Goal: Task Accomplishment & Management: Complete application form

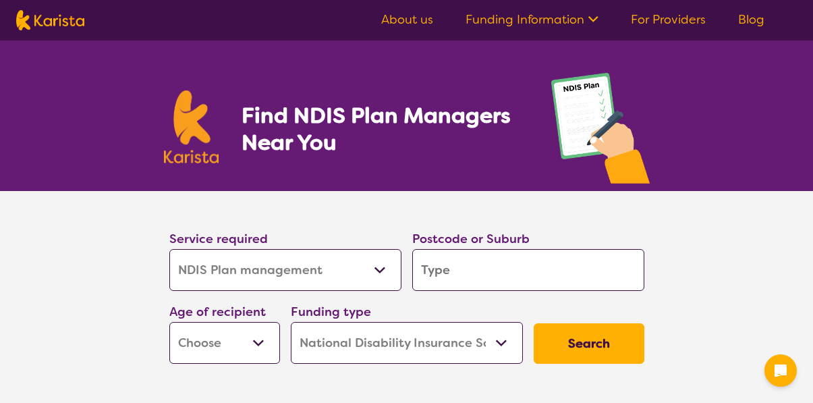
select select "NDIS Plan management"
select select "NDIS"
select select "NDIS Plan management"
select select "NDIS"
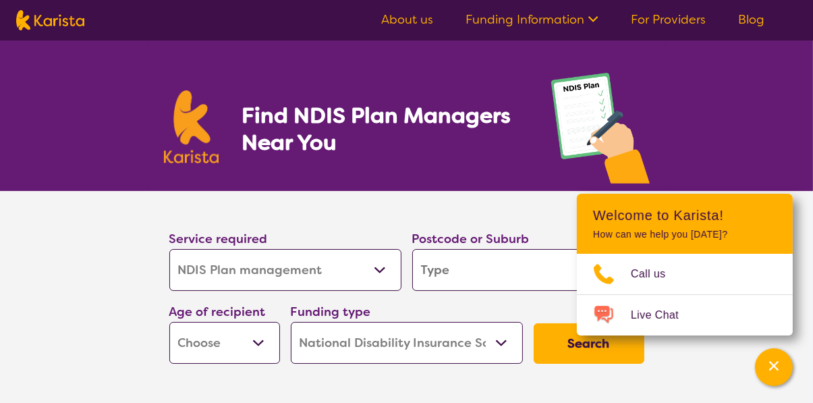
click at [108, 359] on section "Service required Allied Health Assistant Assessment (ADHD or Autism) Behaviour …" at bounding box center [406, 299] width 813 height 216
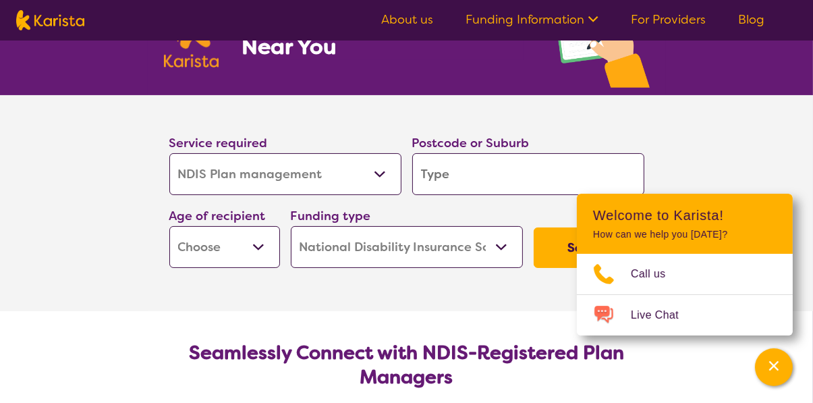
scroll to position [103, 0]
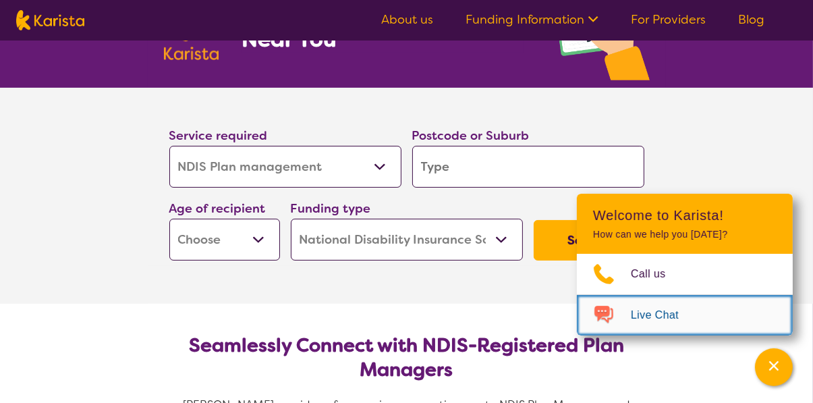
click at [653, 325] on span "Live Chat" at bounding box center [663, 315] width 64 height 20
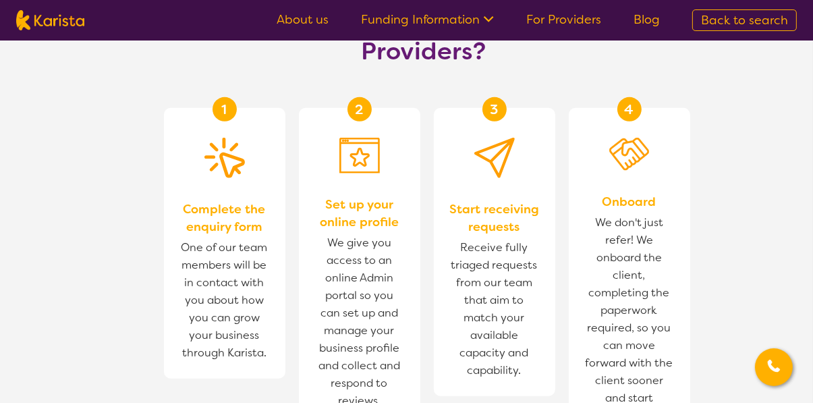
scroll to position [808, 0]
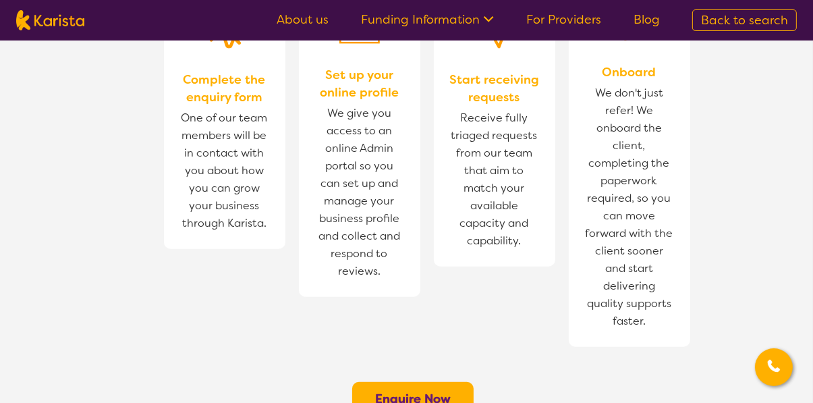
click at [435, 391] on b "Enquire Now" at bounding box center [413, 399] width 76 height 16
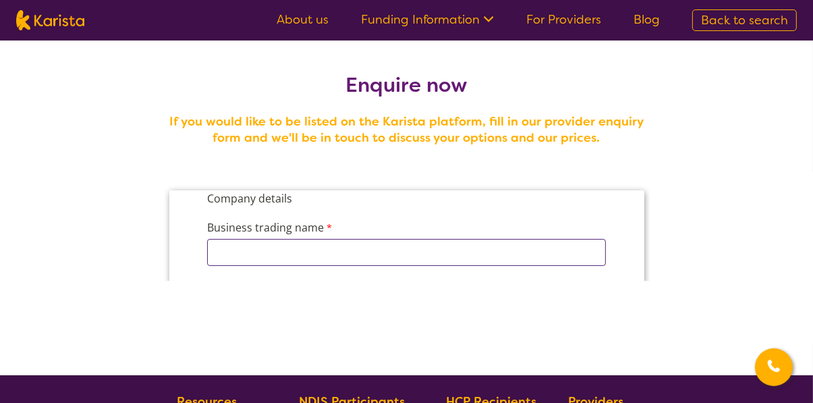
click at [532, 255] on input "Business trading name" at bounding box center [405, 251] width 399 height 27
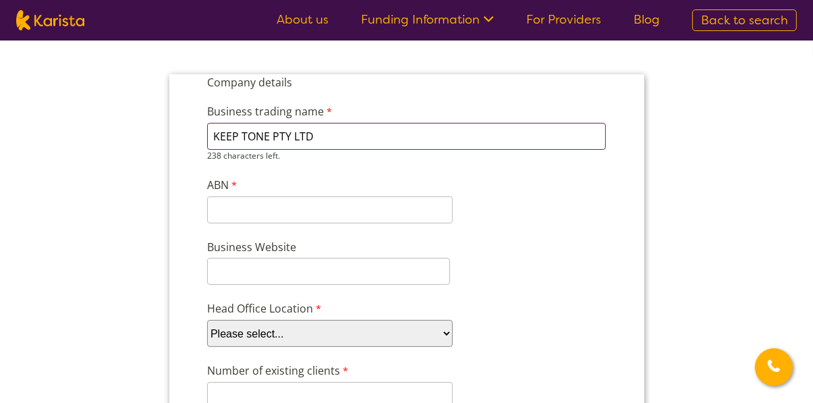
scroll to position [119, 0]
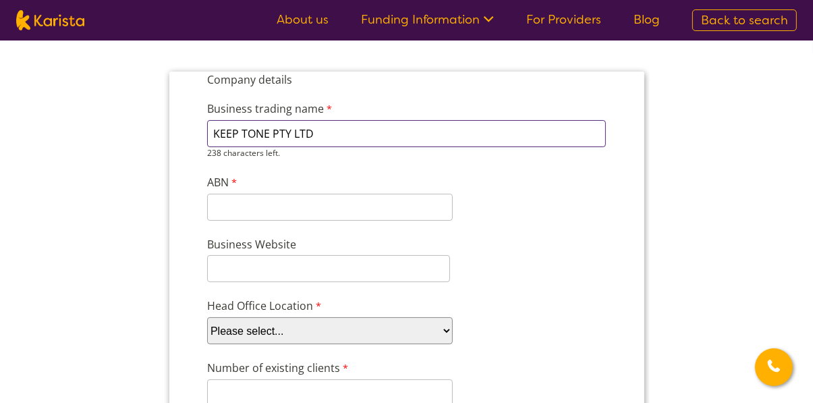
type input "KEEP TONE PTY LTD"
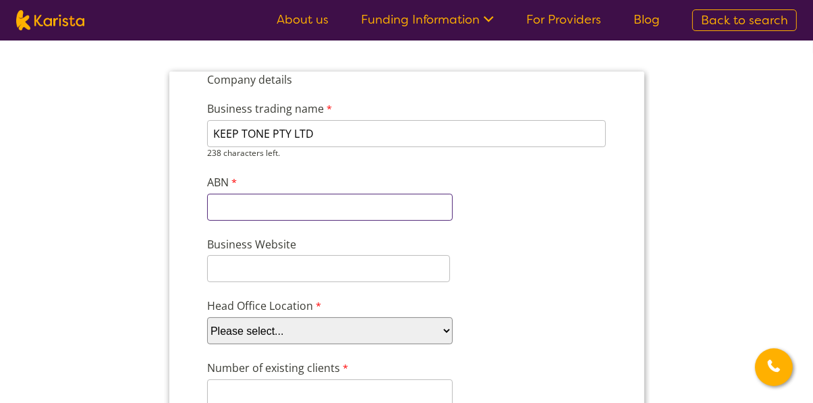
click at [376, 200] on input "ABN" at bounding box center [329, 206] width 246 height 27
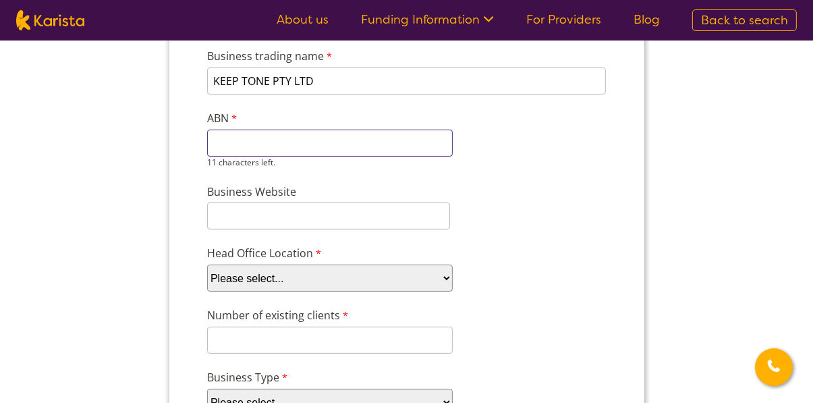
scroll to position [171, 0]
click at [422, 277] on select "Please select... ACT [GEOGRAPHIC_DATA] NT QLD SA TAS [GEOGRAPHIC_DATA] [GEOGRAP…" at bounding box center [329, 277] width 246 height 27
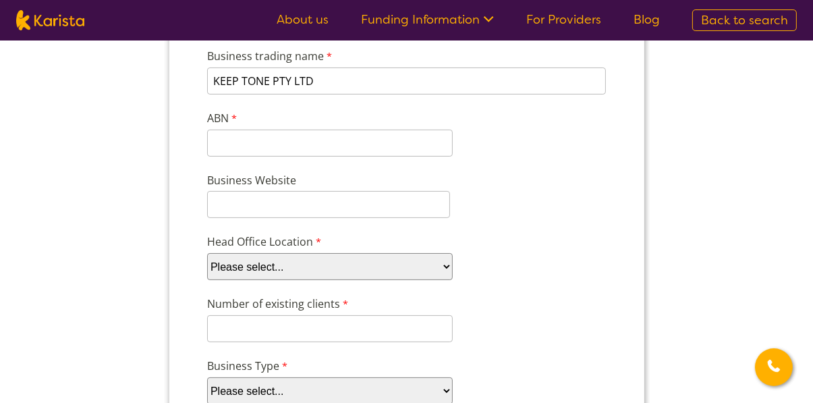
select select "tfa_95"
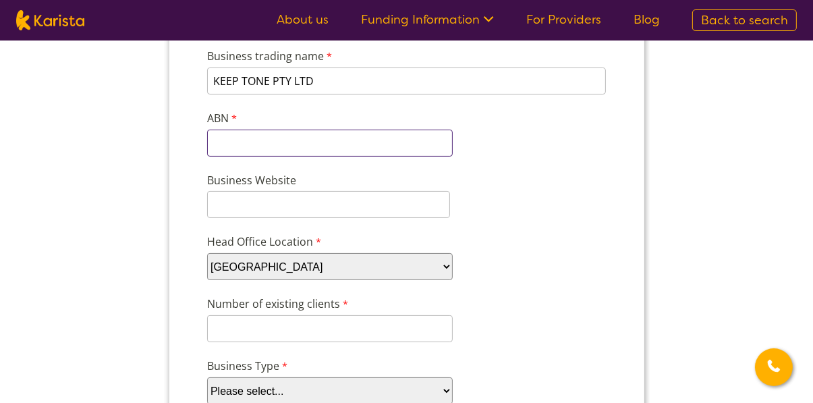
click at [319, 144] on input "ABN" at bounding box center [329, 143] width 246 height 27
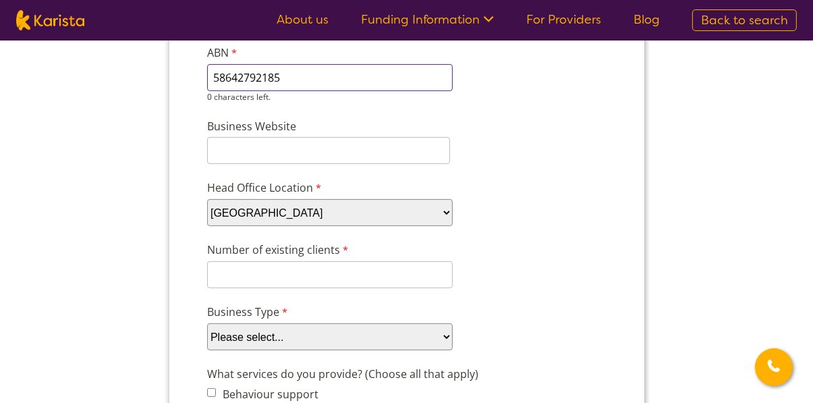
scroll to position [249, 0]
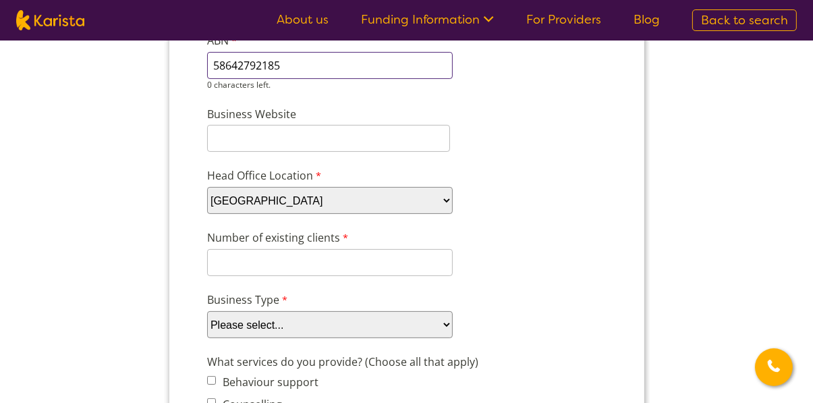
type input "58642792185"
click at [407, 267] on div "8 characters left." at bounding box center [329, 263] width 246 height 27
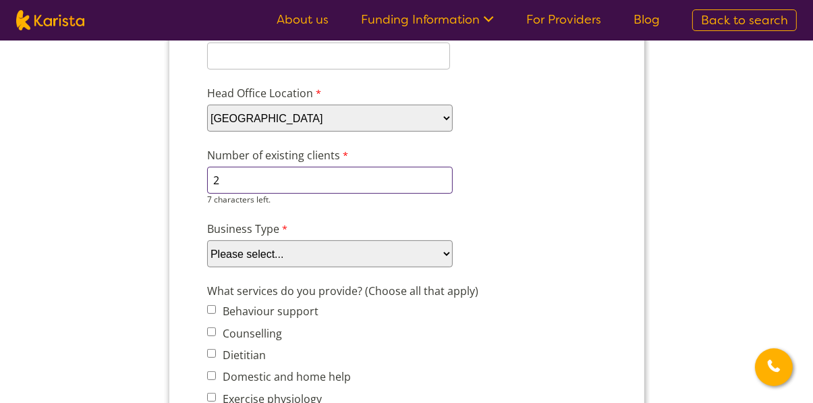
scroll to position [323, 0]
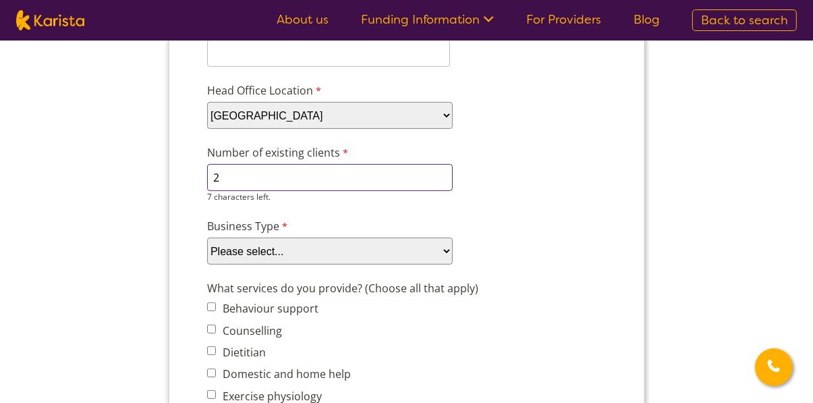
type input "2"
click at [440, 250] on div "Business Type Please select... Company Individual/Sole Trader Other (please spe…" at bounding box center [406, 242] width 410 height 52
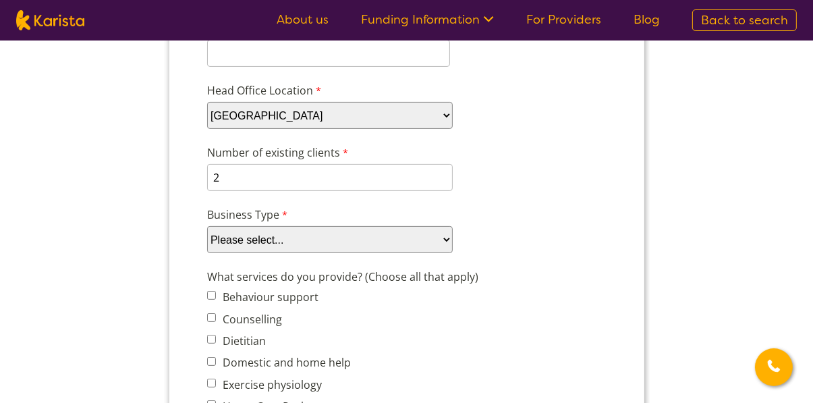
select select "tfa_87"
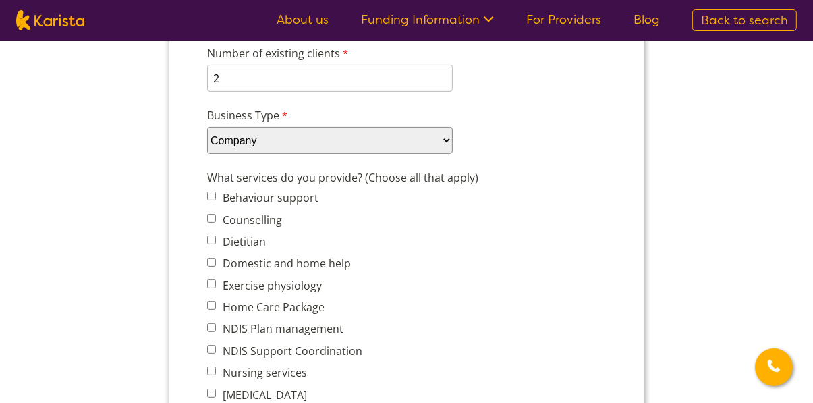
scroll to position [422, 0]
click at [214, 328] on input "NDIS Plan management" at bounding box center [210, 328] width 9 height 9
click at [210, 331] on input "NDIS Plan management" at bounding box center [210, 328] width 9 height 9
checkbox input "false"
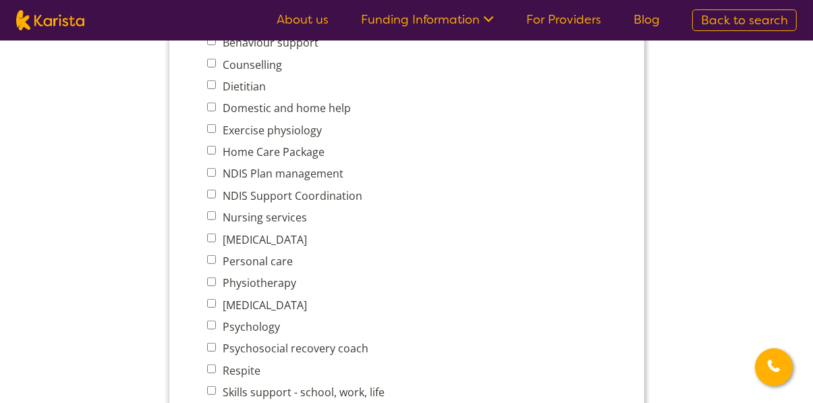
scroll to position [598, 0]
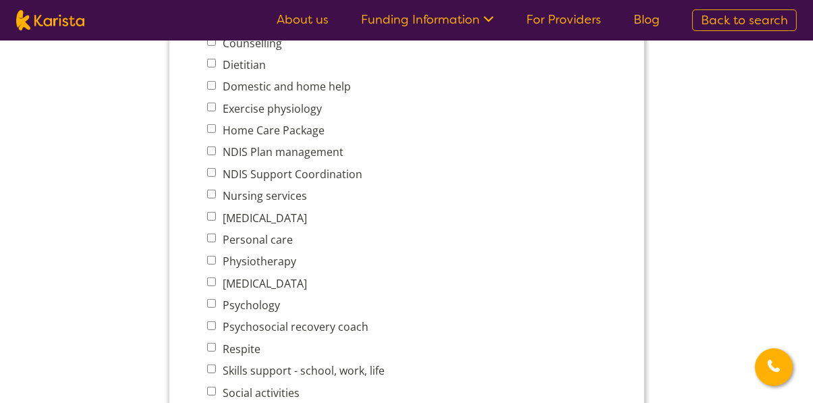
click at [220, 246] on label "Personal care" at bounding box center [255, 240] width 74 height 15
click at [215, 243] on input "Personal care" at bounding box center [210, 238] width 9 height 9
checkbox input "true"
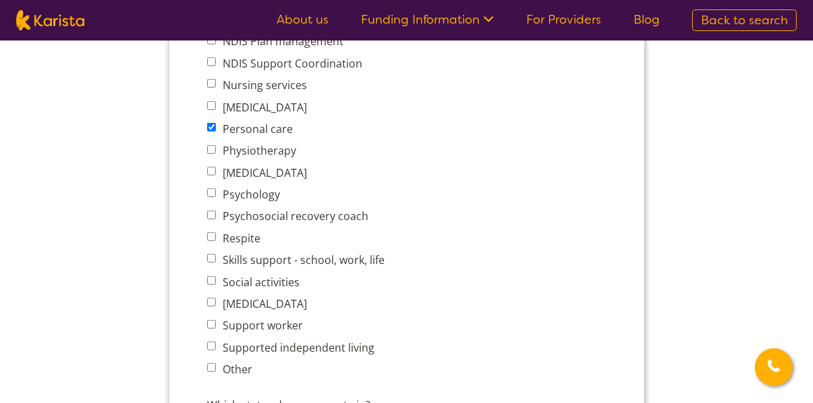
scroll to position [710, 0]
click at [214, 350] on input "Supported independent living" at bounding box center [210, 345] width 9 height 9
checkbox input "true"
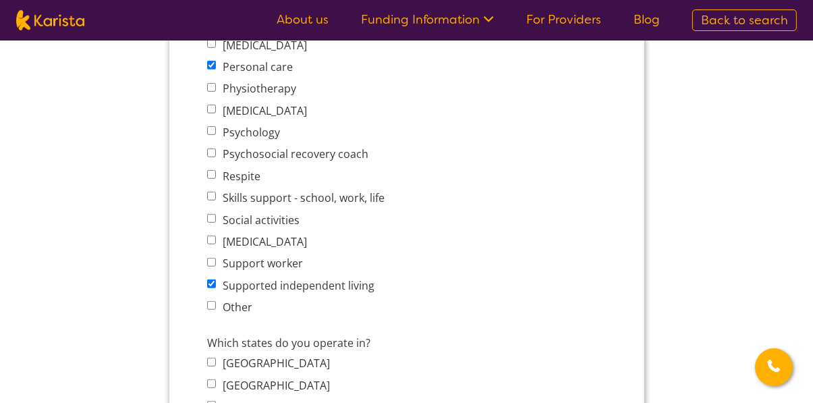
scroll to position [772, 0]
click at [212, 310] on input "Other" at bounding box center [210, 305] width 9 height 9
checkbox input "true"
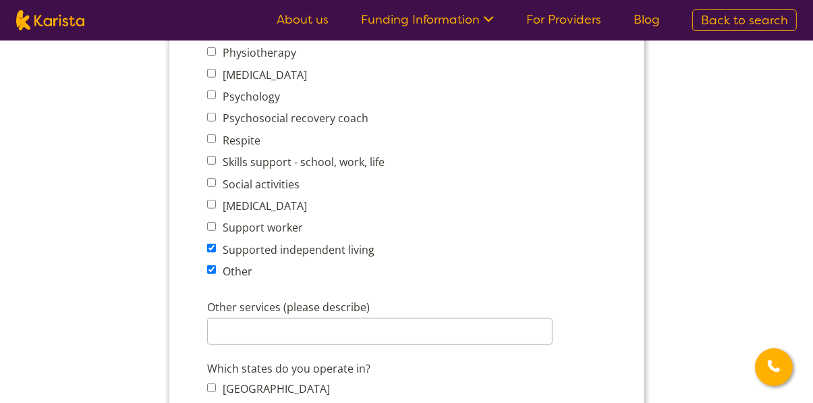
scroll to position [824, 0]
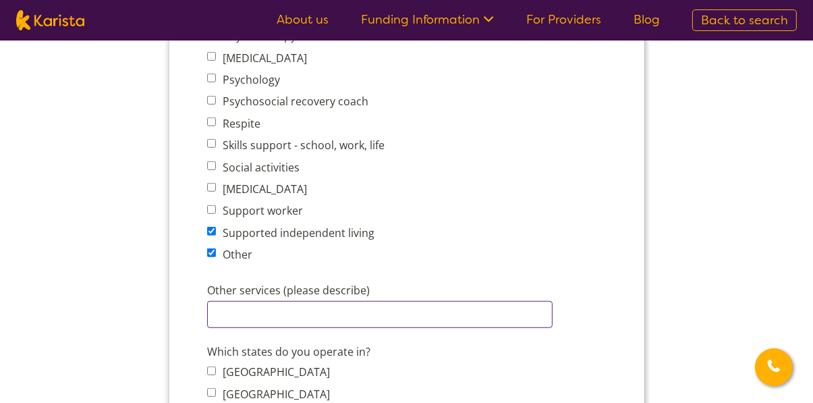
click at [320, 325] on input "Other services (please describe)" at bounding box center [378, 315] width 345 height 27
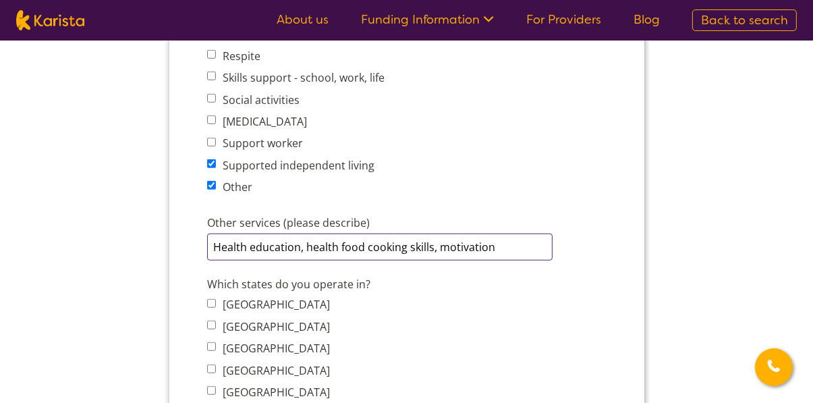
scroll to position [894, 0]
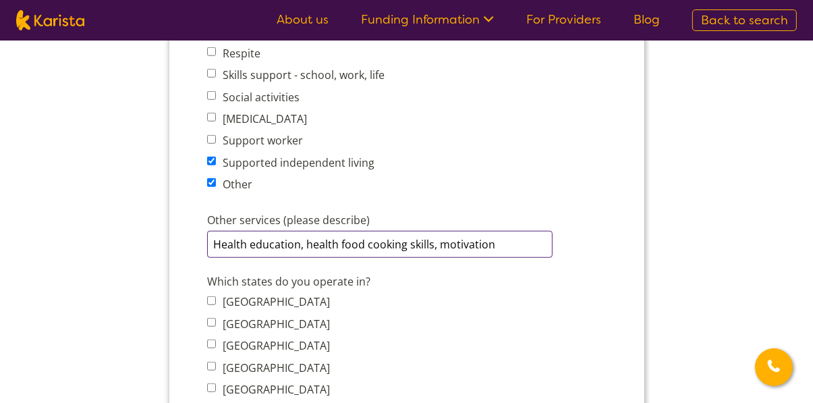
type input "Health education, health food cooking skills, motivation"
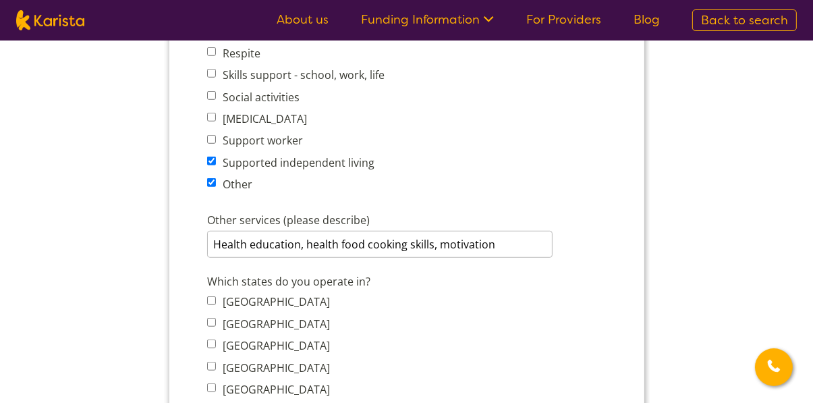
click at [215, 327] on input "[GEOGRAPHIC_DATA]" at bounding box center [210, 322] width 9 height 9
checkbox input "true"
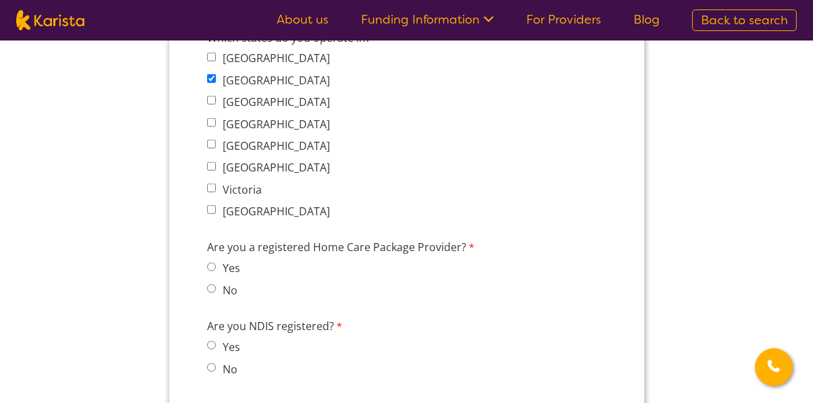
scroll to position [1142, 0]
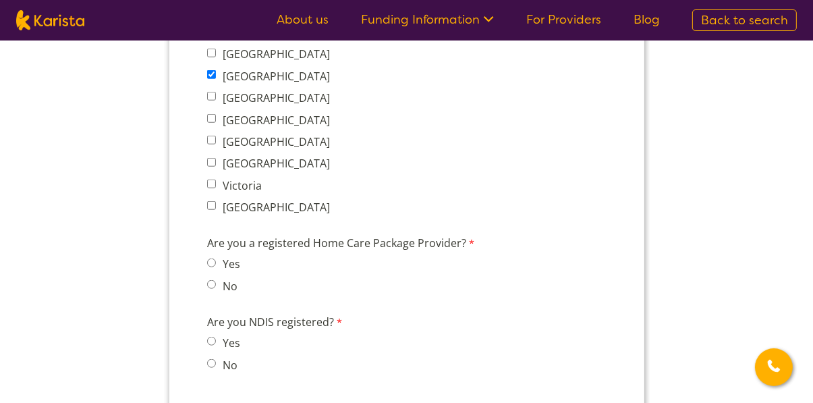
click at [211, 289] on input "No" at bounding box center [210, 285] width 9 height 9
radio input "true"
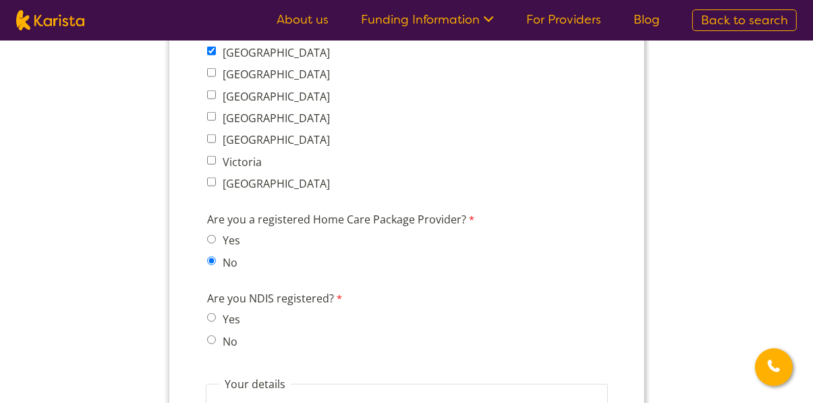
scroll to position [1166, 0]
click at [213, 344] on input "No" at bounding box center [210, 339] width 9 height 9
radio input "true"
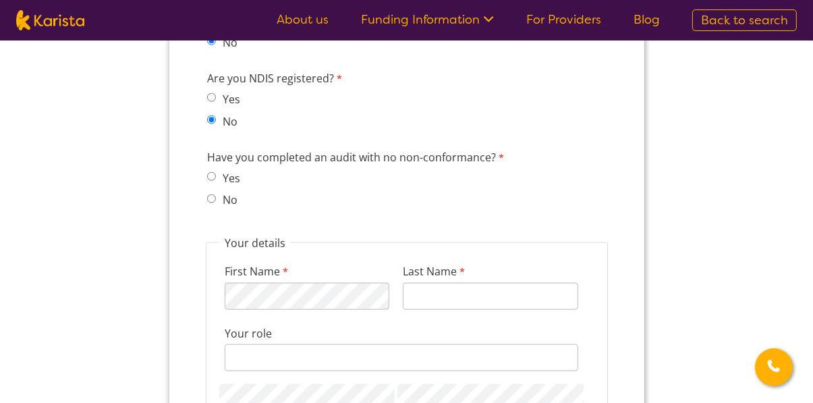
scroll to position [1387, 0]
click at [222, 202] on label "No" at bounding box center [227, 199] width 19 height 15
click at [215, 202] on input "No" at bounding box center [210, 198] width 9 height 9
radio input "true"
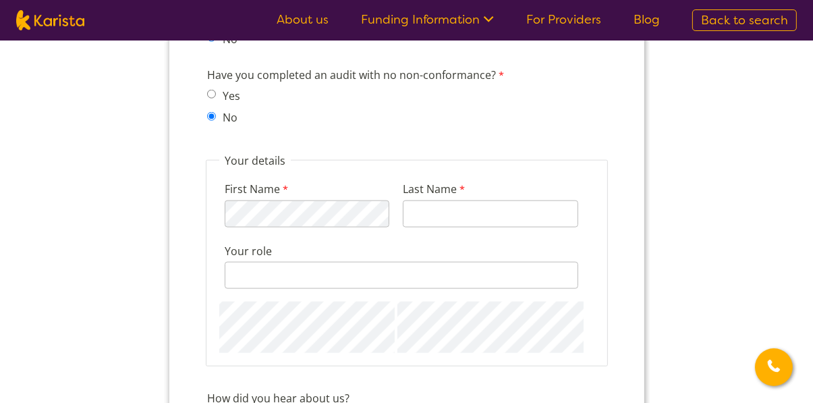
scroll to position [1468, 0]
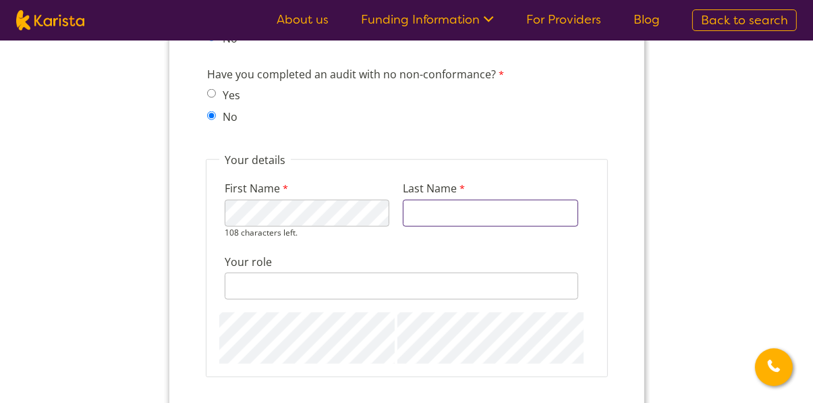
click at [511, 226] on input "Last Name" at bounding box center [489, 213] width 175 height 27
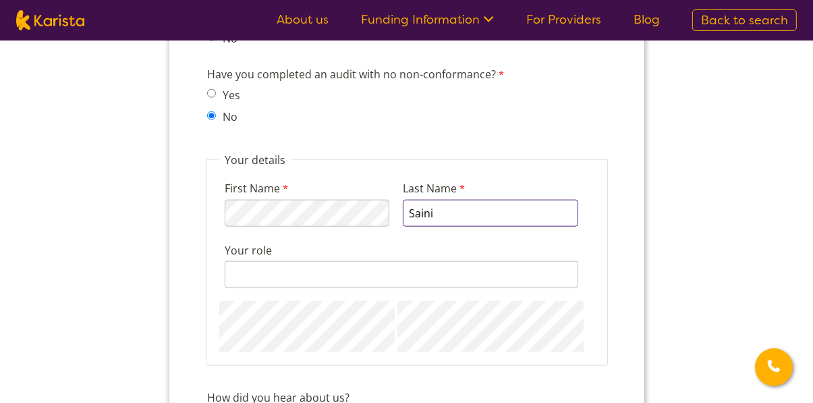
type input "Saini"
click at [449, 287] on input "Your role" at bounding box center [401, 275] width 354 height 27
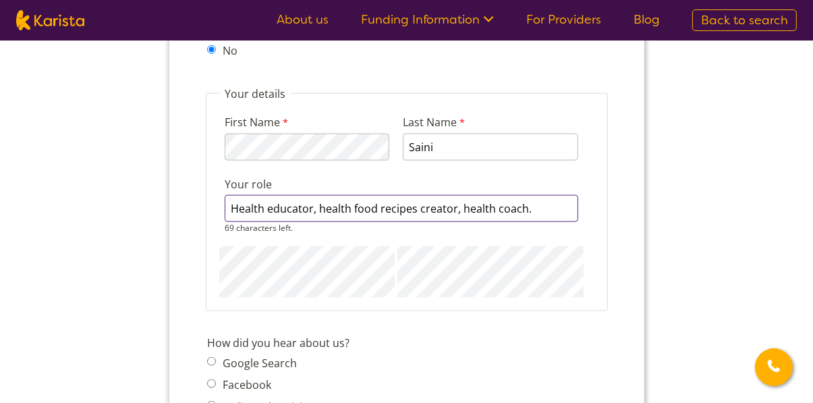
scroll to position [1534, 0]
type input "Health educator, health food recipes creator, health coach."
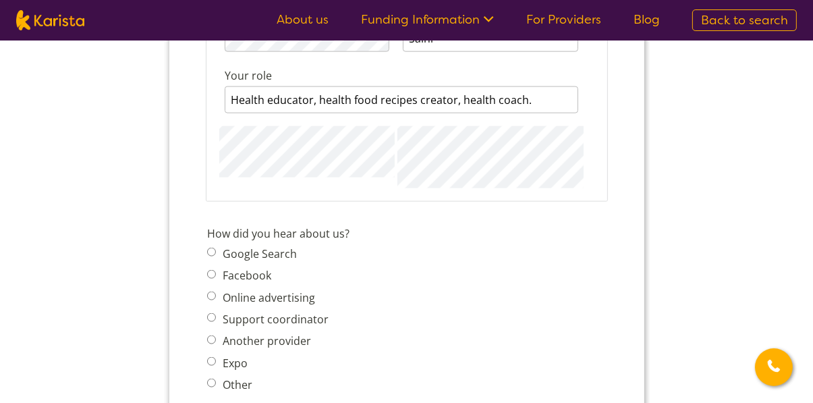
scroll to position [1644, 0]
click at [208, 264] on span "Google Search Facebook Online advertising Support coordinator Another provider …" at bounding box center [271, 319] width 130 height 150
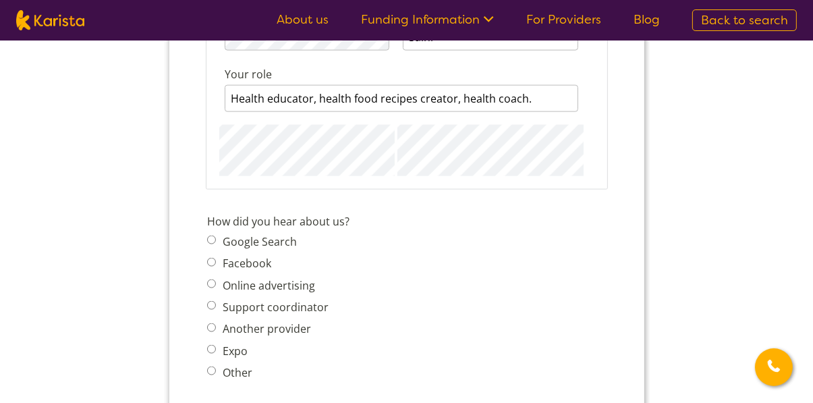
click at [213, 245] on input "Google Search" at bounding box center [210, 240] width 9 height 9
radio input "true"
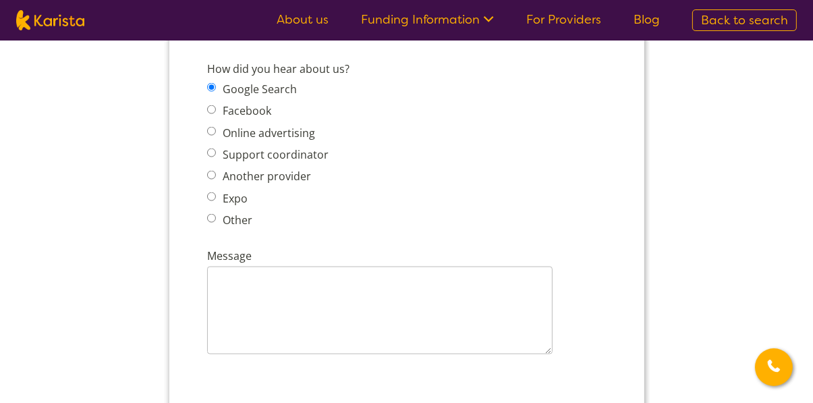
scroll to position [1826, 0]
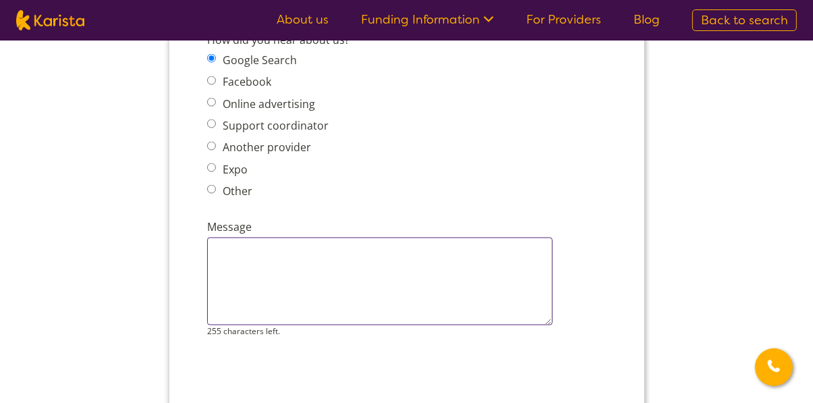
paste textarea "Hello Lovely Blitzit Team, I currently support a participant with Blitzit Plan …"
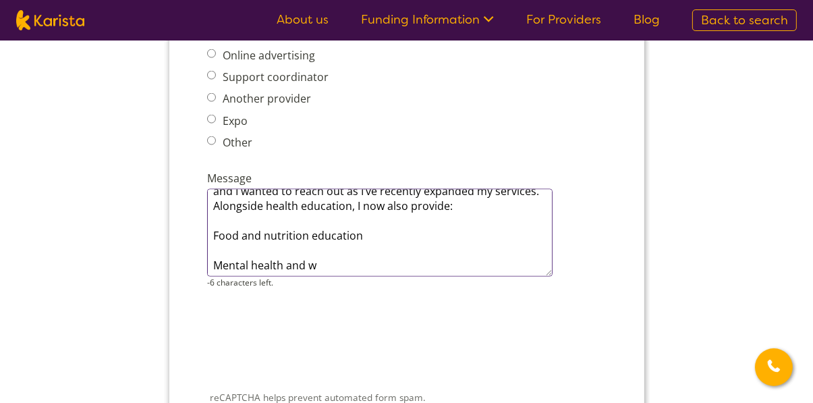
scroll to position [1923, 0]
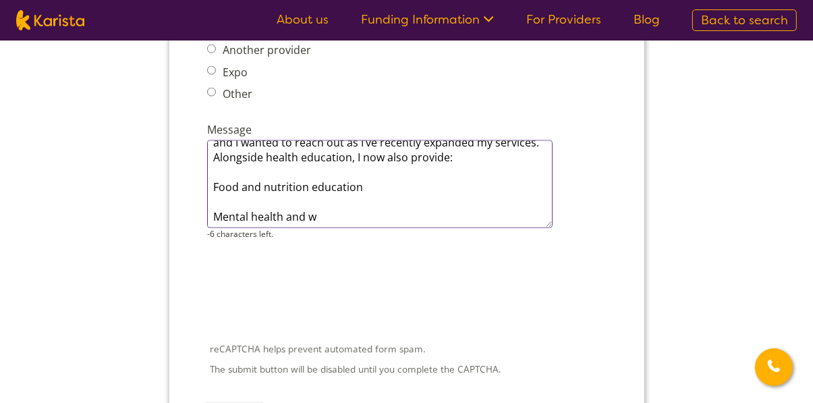
click at [353, 223] on textarea "Hello Lovely Blitzit Team, I currently support a participant with Blitzit Plan …" at bounding box center [378, 185] width 345 height 88
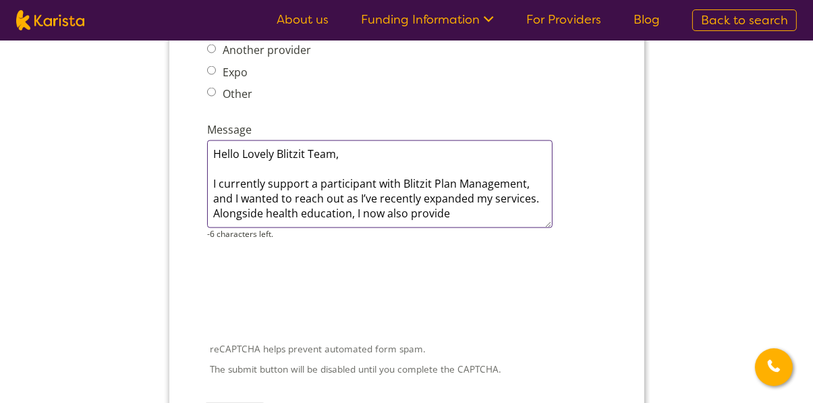
scroll to position [0, 0]
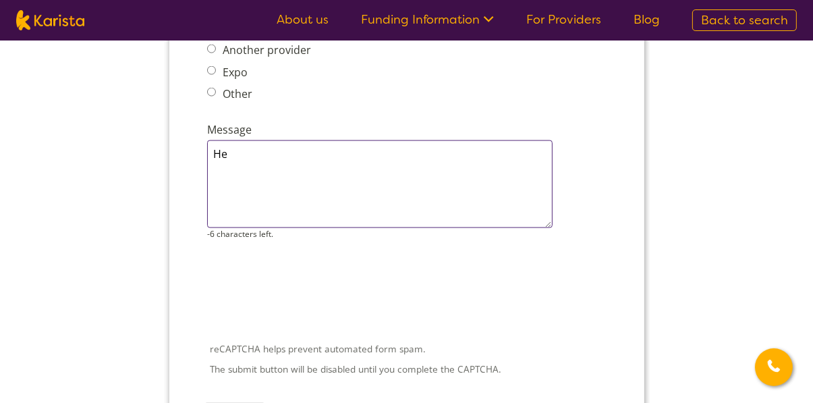
type textarea "H"
paste textarea "I have been delivering services to clients from other NDIS plan managers, I wan…"
type textarea "I have been delivering services to clients from other NDIS plan managers, I wan…"
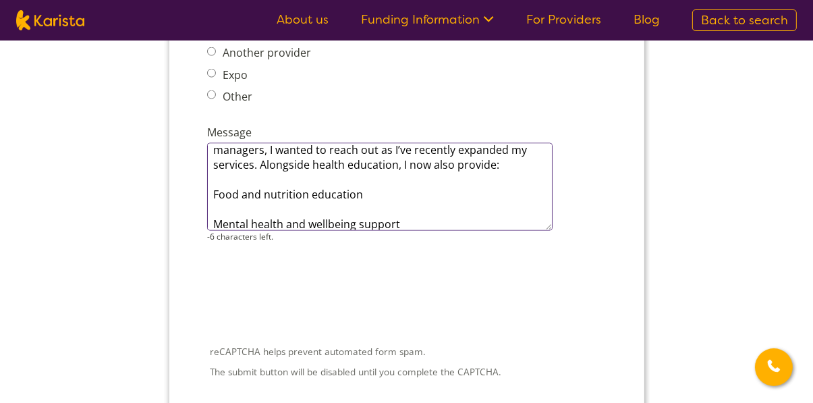
scroll to position [21, 0]
click at [213, 202] on textarea "I have been delivering services to clients from other NDIS plan managers, I wan…" at bounding box center [378, 188] width 345 height 88
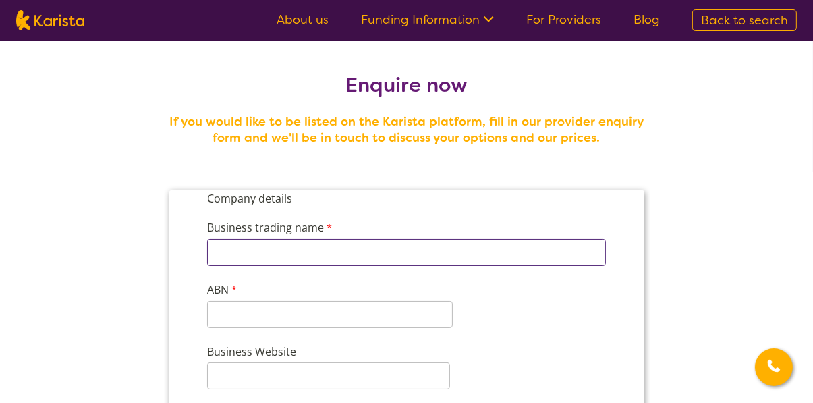
click at [506, 255] on input "Business trading name" at bounding box center [405, 251] width 399 height 27
type input "KEEP TONE PTY LTD"
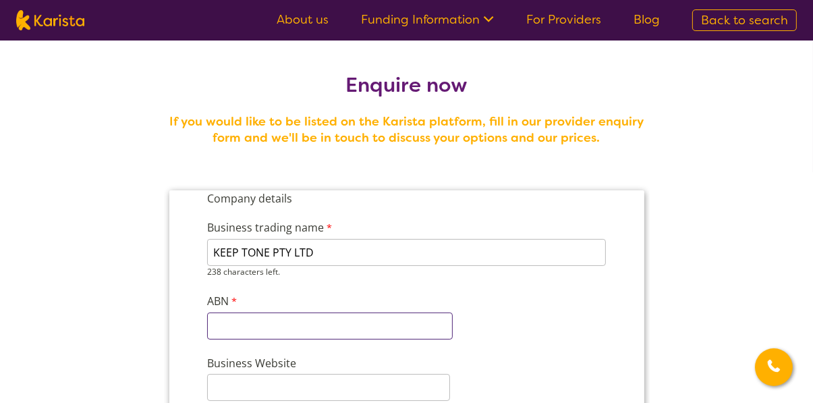
click at [384, 323] on input "ABN" at bounding box center [329, 325] width 246 height 27
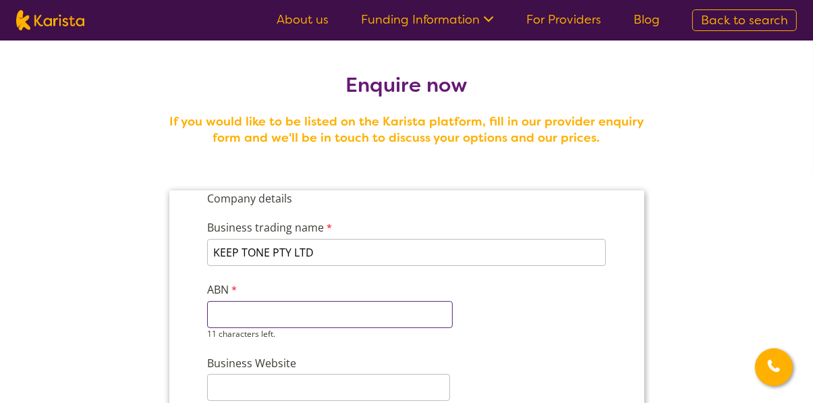
type input "58642792185"
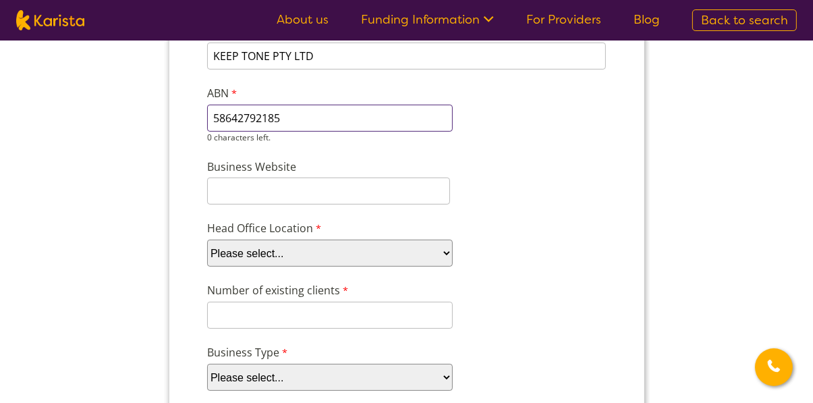
scroll to position [199, 0]
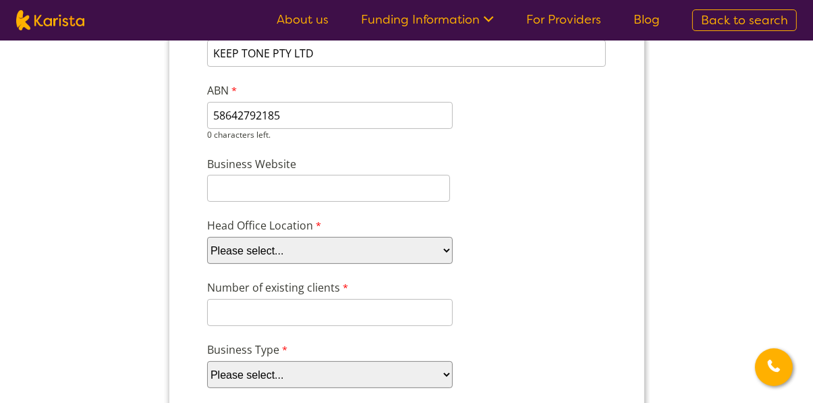
click at [423, 250] on select "Please select... ACT [GEOGRAPHIC_DATA] NT QLD SA TAS [GEOGRAPHIC_DATA] [GEOGRAP…" at bounding box center [329, 250] width 246 height 27
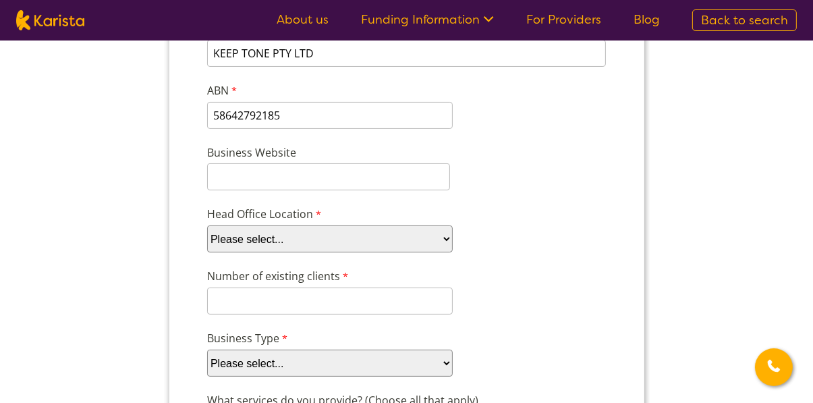
select select "tfa_95"
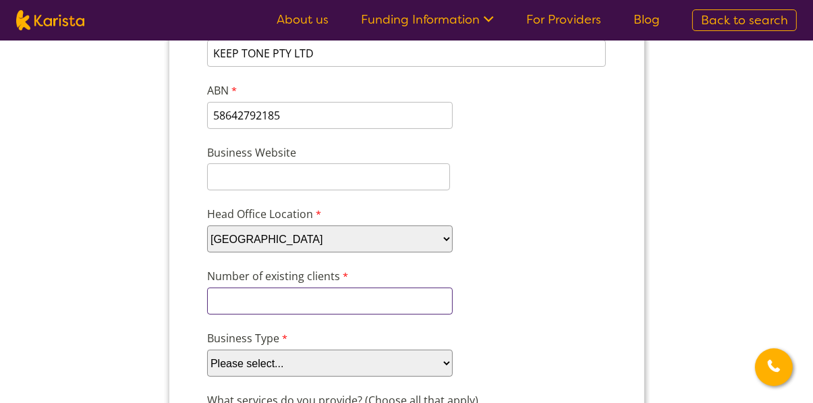
click at [422, 302] on input "Number of existing clients" at bounding box center [329, 300] width 246 height 27
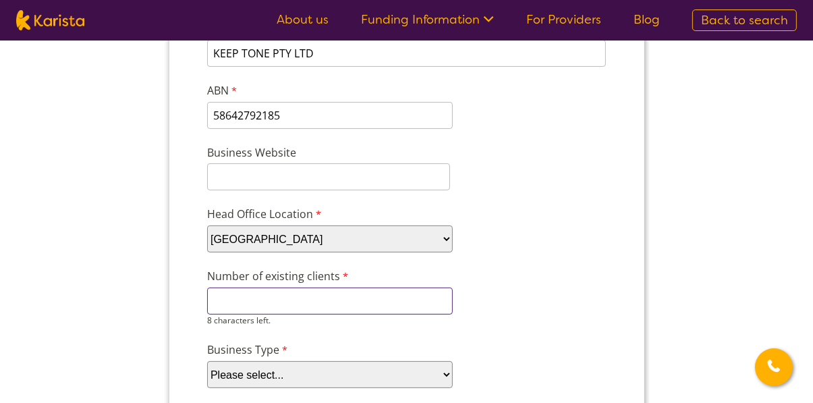
type input "2"
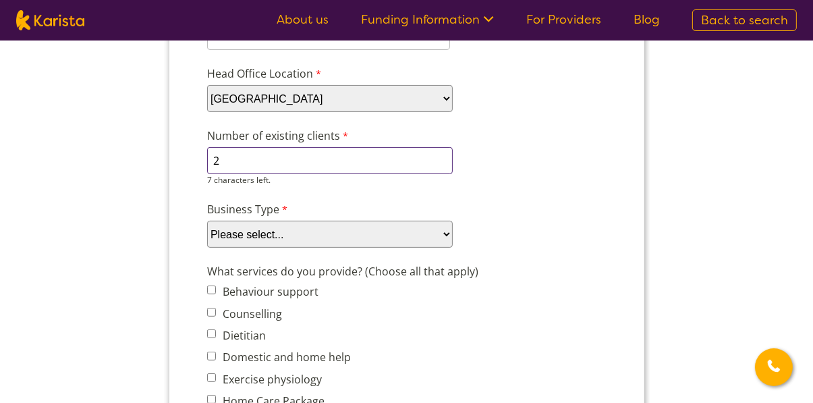
scroll to position [350, 0]
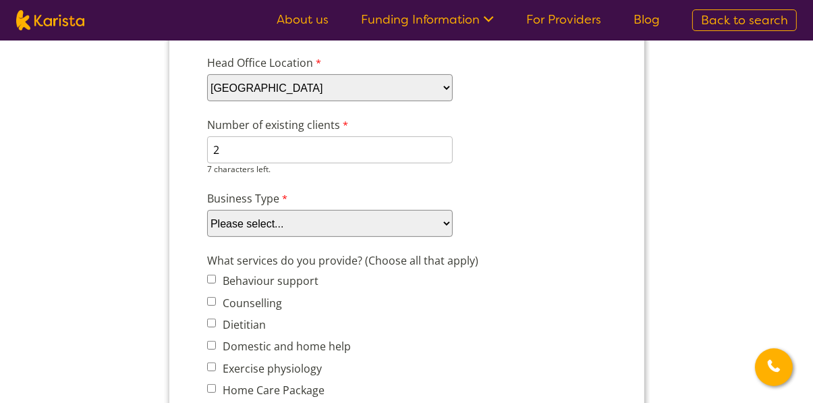
click at [435, 215] on select "Please select... Company Individual/Sole Trader Other (please specify)" at bounding box center [329, 224] width 246 height 27
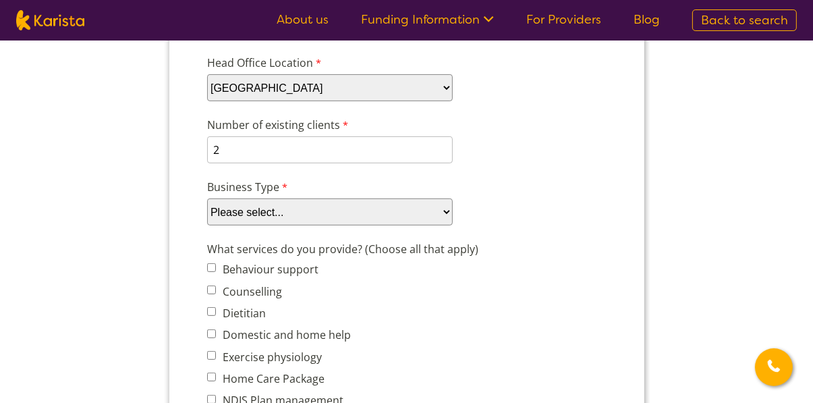
select select "tfa_87"
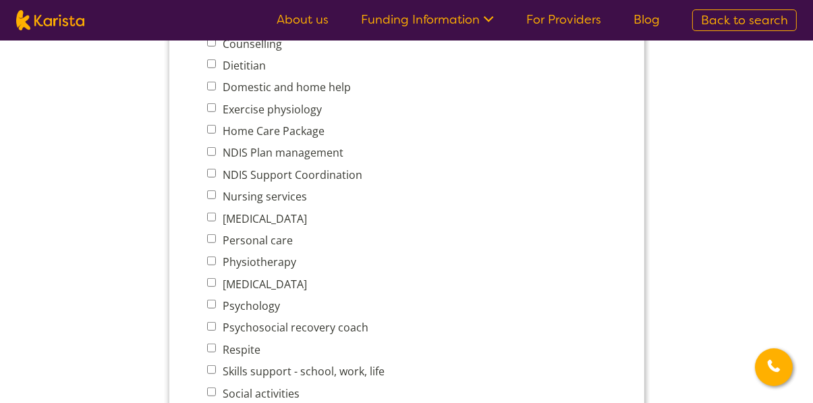
scroll to position [580, 0]
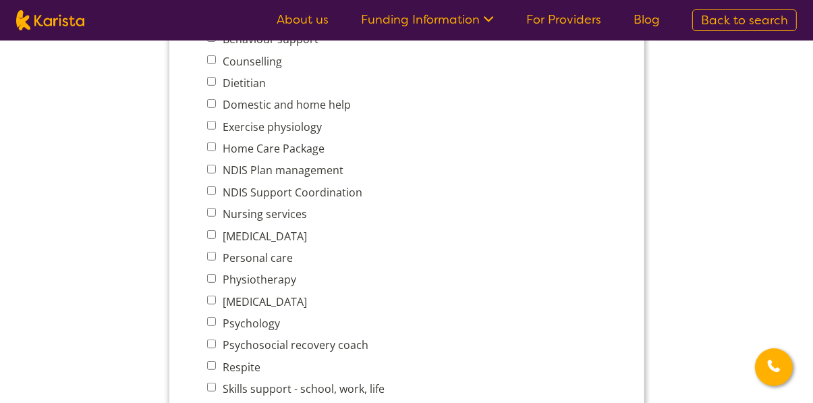
click at [208, 103] on input "Domestic and home help" at bounding box center [210, 104] width 9 height 9
checkbox input "true"
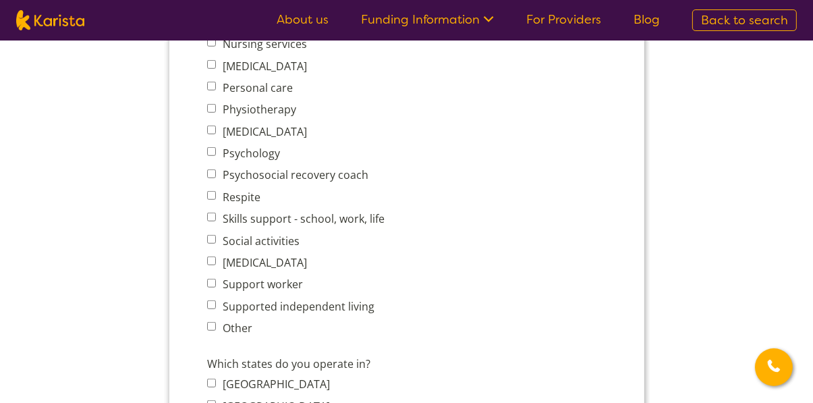
scroll to position [750, 0]
click at [210, 245] on input "Social activities" at bounding box center [210, 240] width 9 height 9
checkbox input "true"
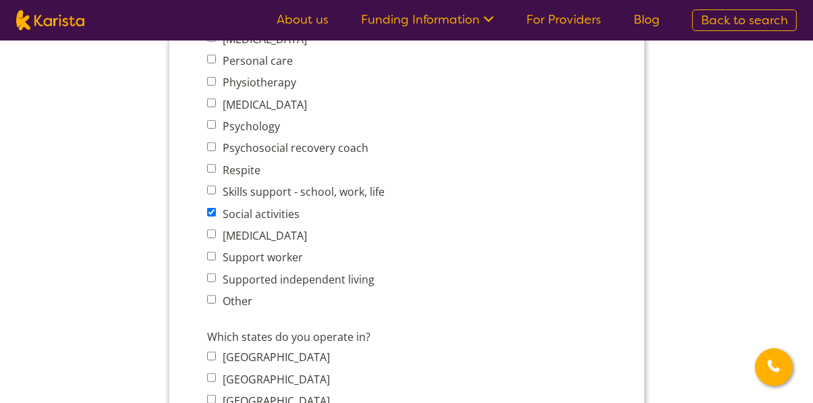
scroll to position [779, 0]
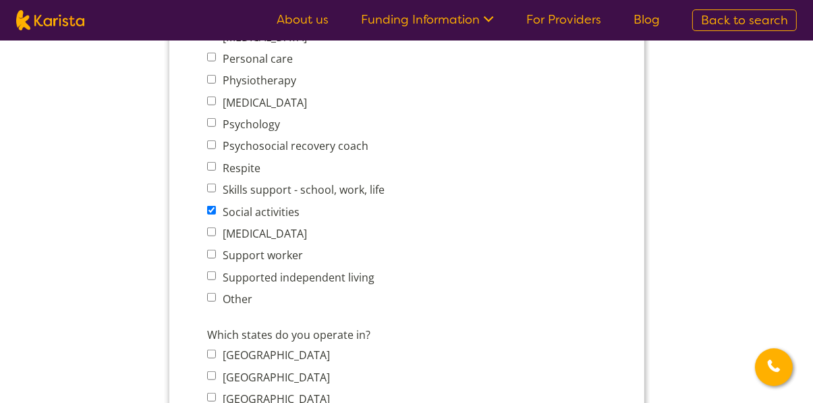
click at [208, 259] on input "Support worker" at bounding box center [210, 254] width 9 height 9
checkbox input "true"
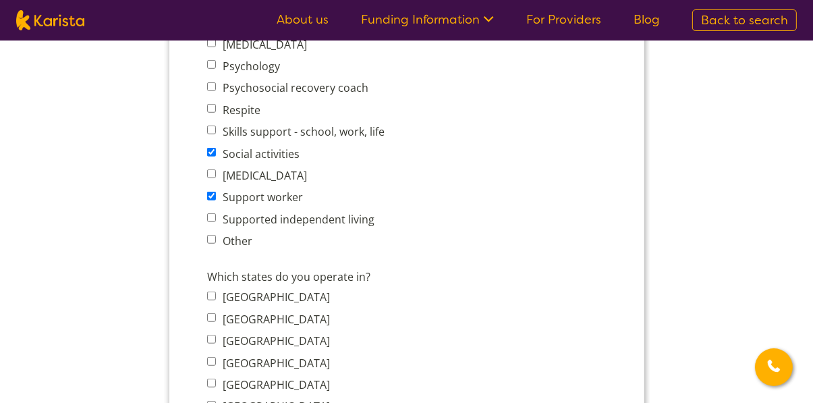
scroll to position [840, 0]
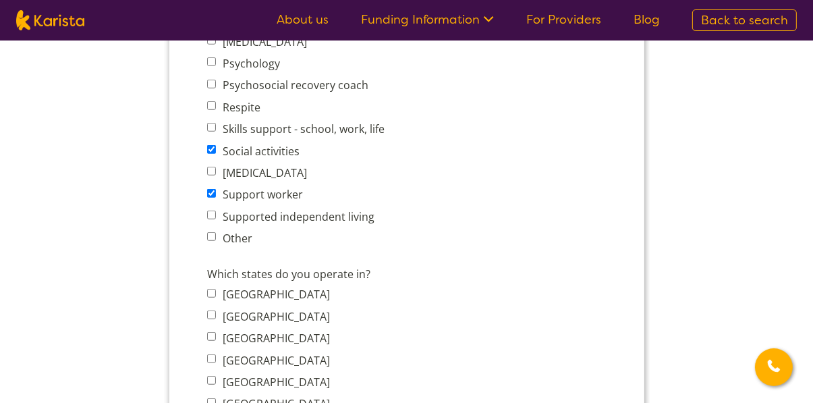
click at [208, 220] on input "Supported independent living" at bounding box center [210, 215] width 9 height 9
checkbox input "true"
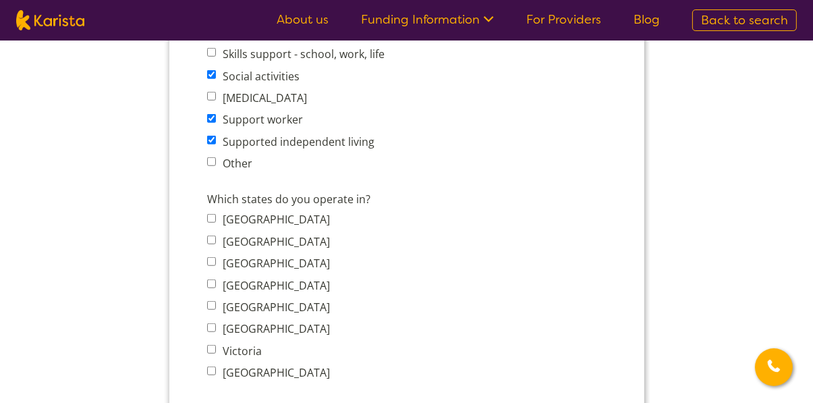
click at [211, 245] on input "[GEOGRAPHIC_DATA]" at bounding box center [210, 240] width 9 height 9
checkbox input "true"
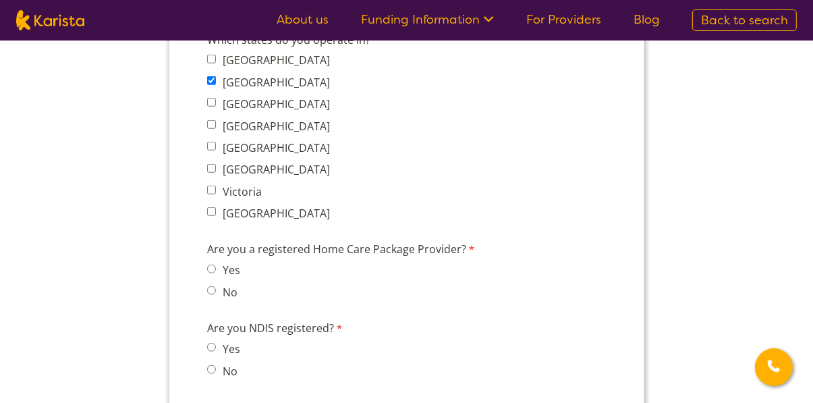
scroll to position [1075, 0]
click at [211, 295] on input "No" at bounding box center [210, 290] width 9 height 9
radio input "true"
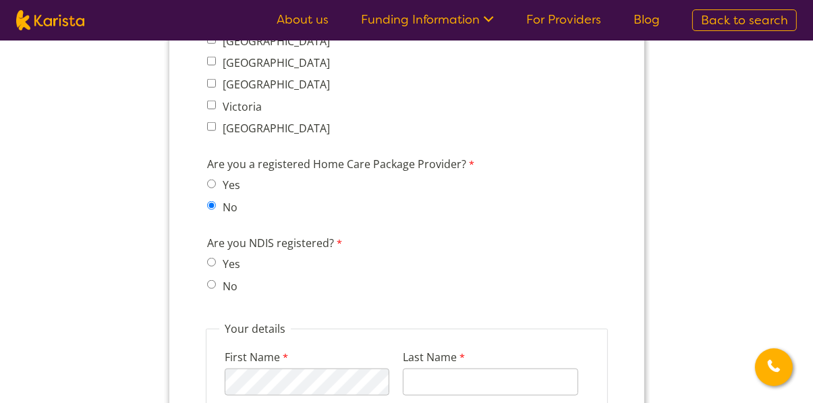
scroll to position [1157, 0]
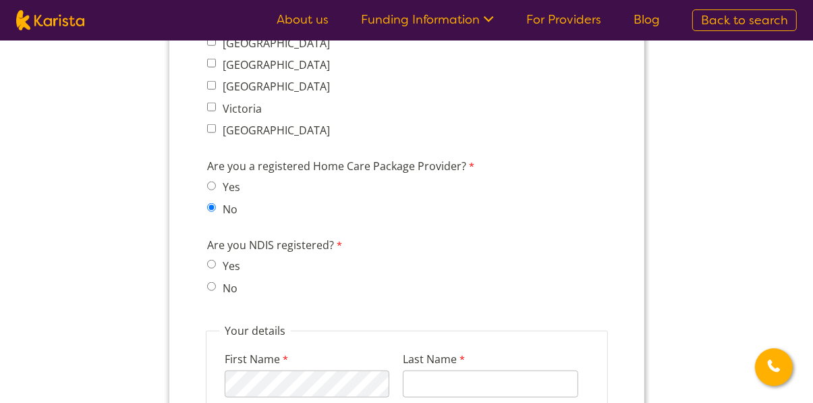
click at [208, 291] on input "No" at bounding box center [210, 287] width 9 height 9
radio input "true"
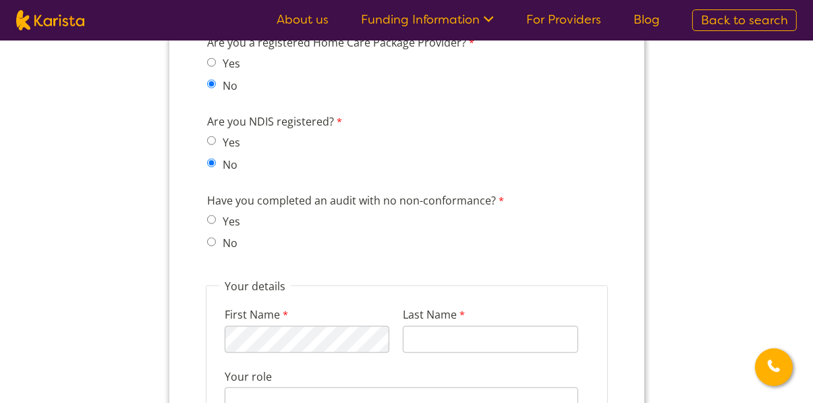
scroll to position [1280, 0]
click at [453, 345] on input "Last Name" at bounding box center [489, 340] width 175 height 27
type input "Saini"
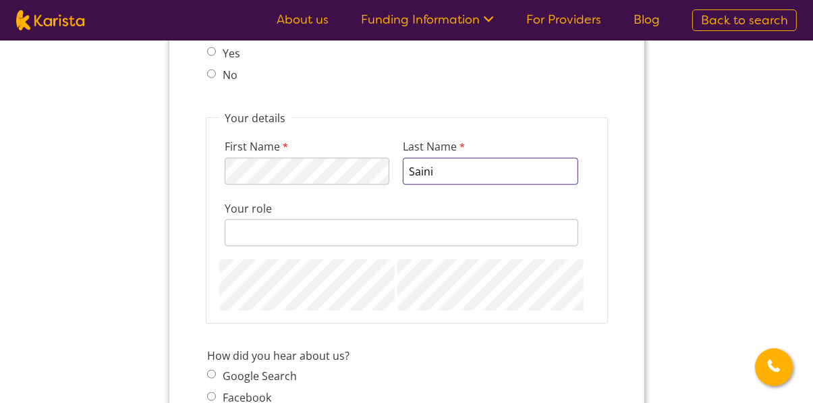
scroll to position [1460, 0]
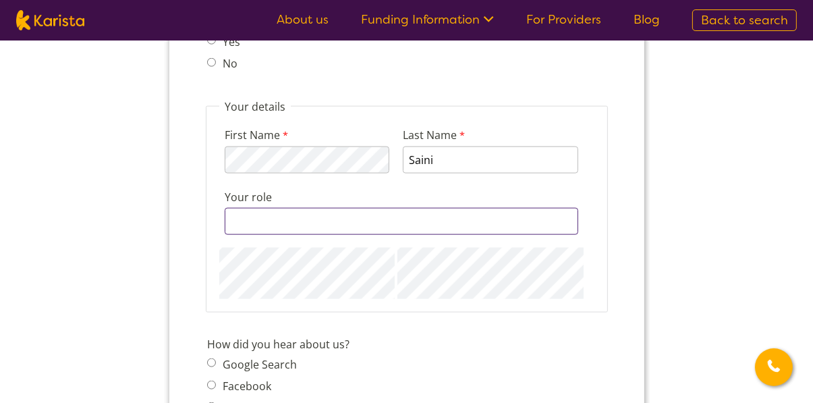
click at [296, 231] on input "Your role" at bounding box center [401, 221] width 354 height 27
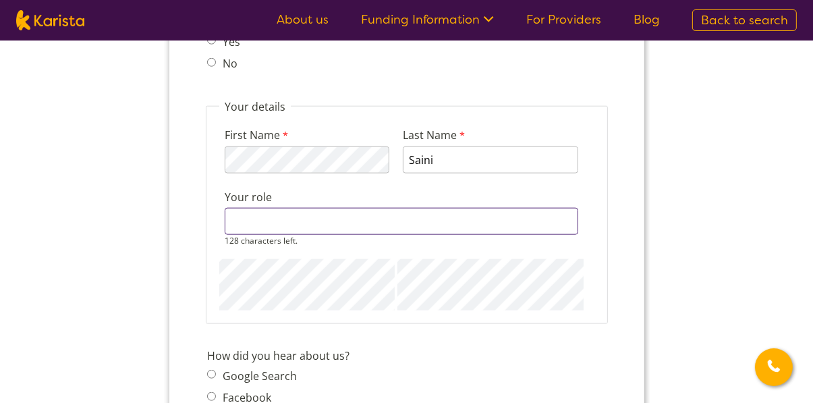
type input "Health educator, health food recipes creator, health coach."
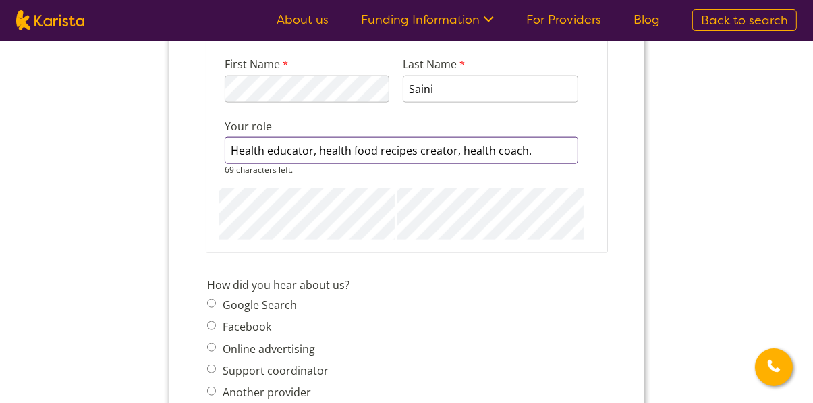
scroll to position [1529, 0]
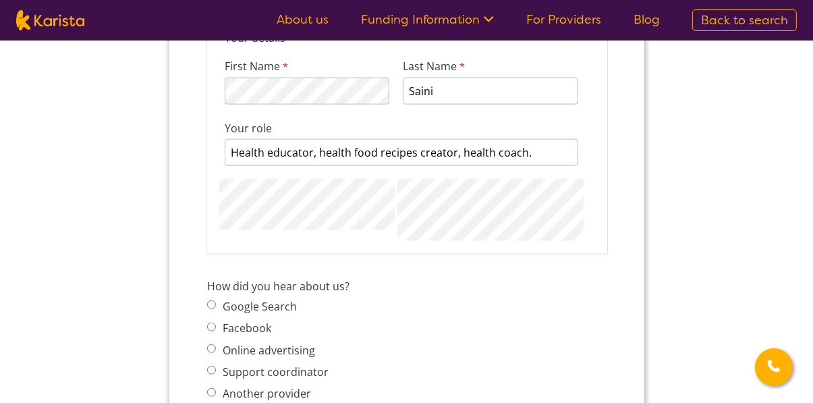
click at [209, 315] on span "Google Search Facebook Online advertising Support coordinator Another provider …" at bounding box center [271, 373] width 130 height 150
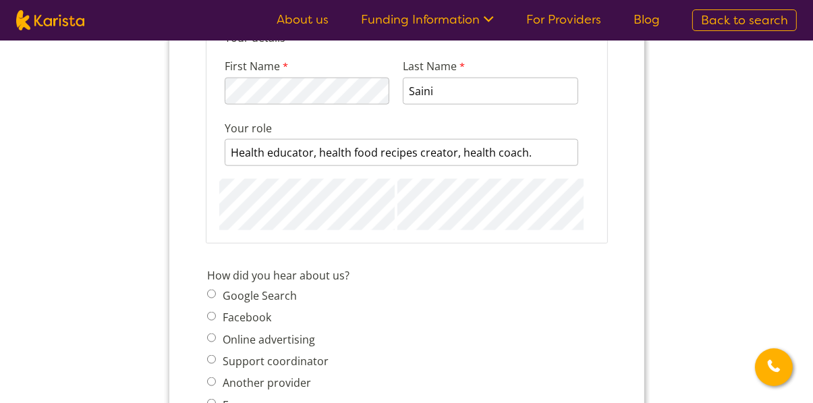
click at [213, 299] on input "Google Search" at bounding box center [210, 294] width 9 height 9
radio input "true"
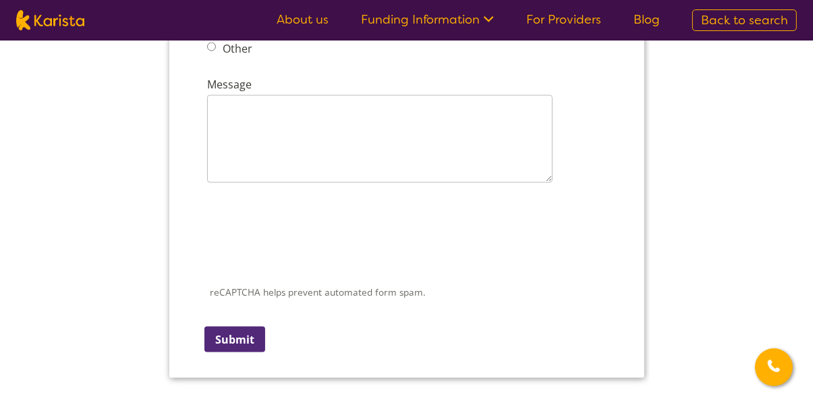
scroll to position [1908, 0]
click at [243, 352] on input "Submit" at bounding box center [234, 339] width 61 height 26
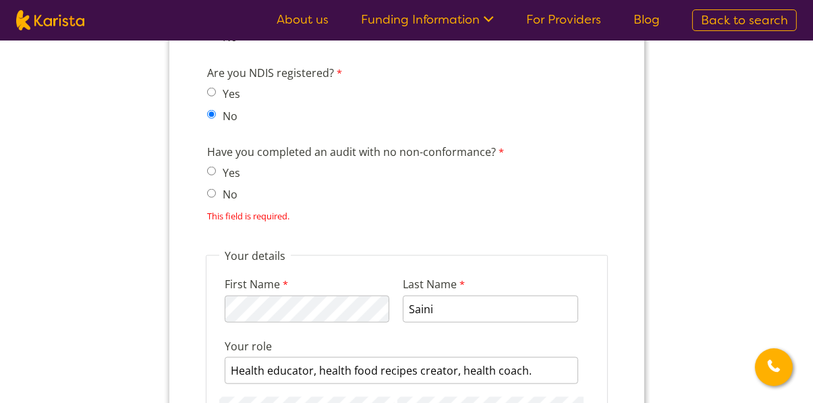
scroll to position [1325, 0]
click at [209, 198] on input "No" at bounding box center [210, 194] width 9 height 9
radio input "true"
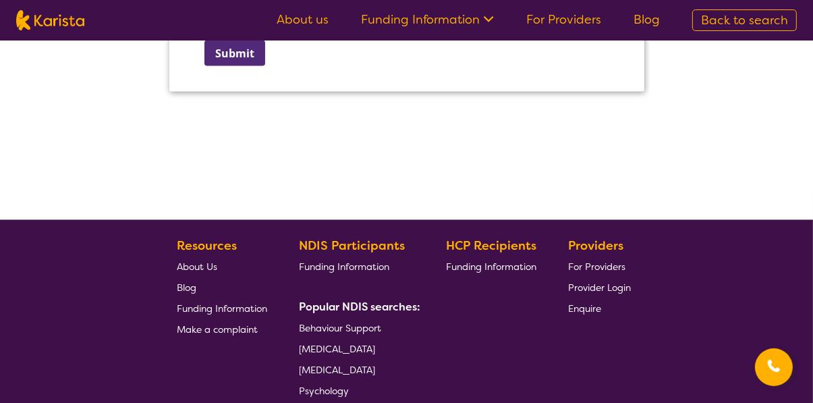
scroll to position [2148, 0]
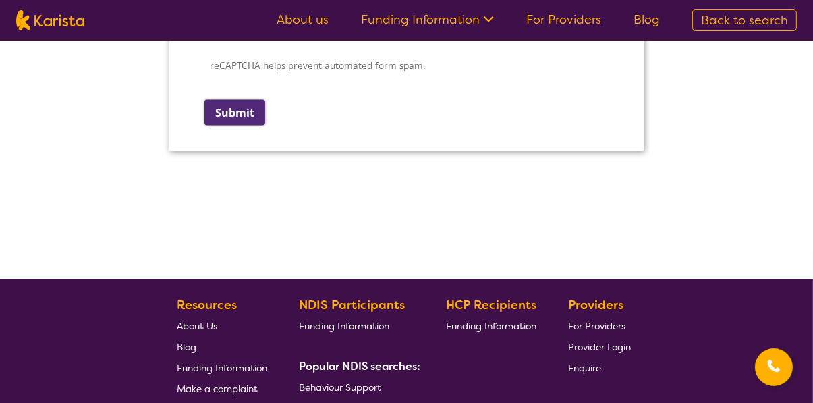
click at [252, 113] on input "Submit" at bounding box center [234, 114] width 61 height 26
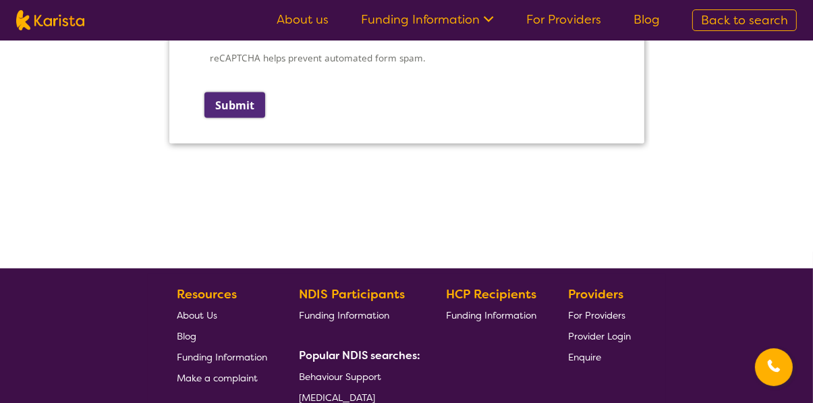
scroll to position [0, 0]
